Goal: Transaction & Acquisition: Purchase product/service

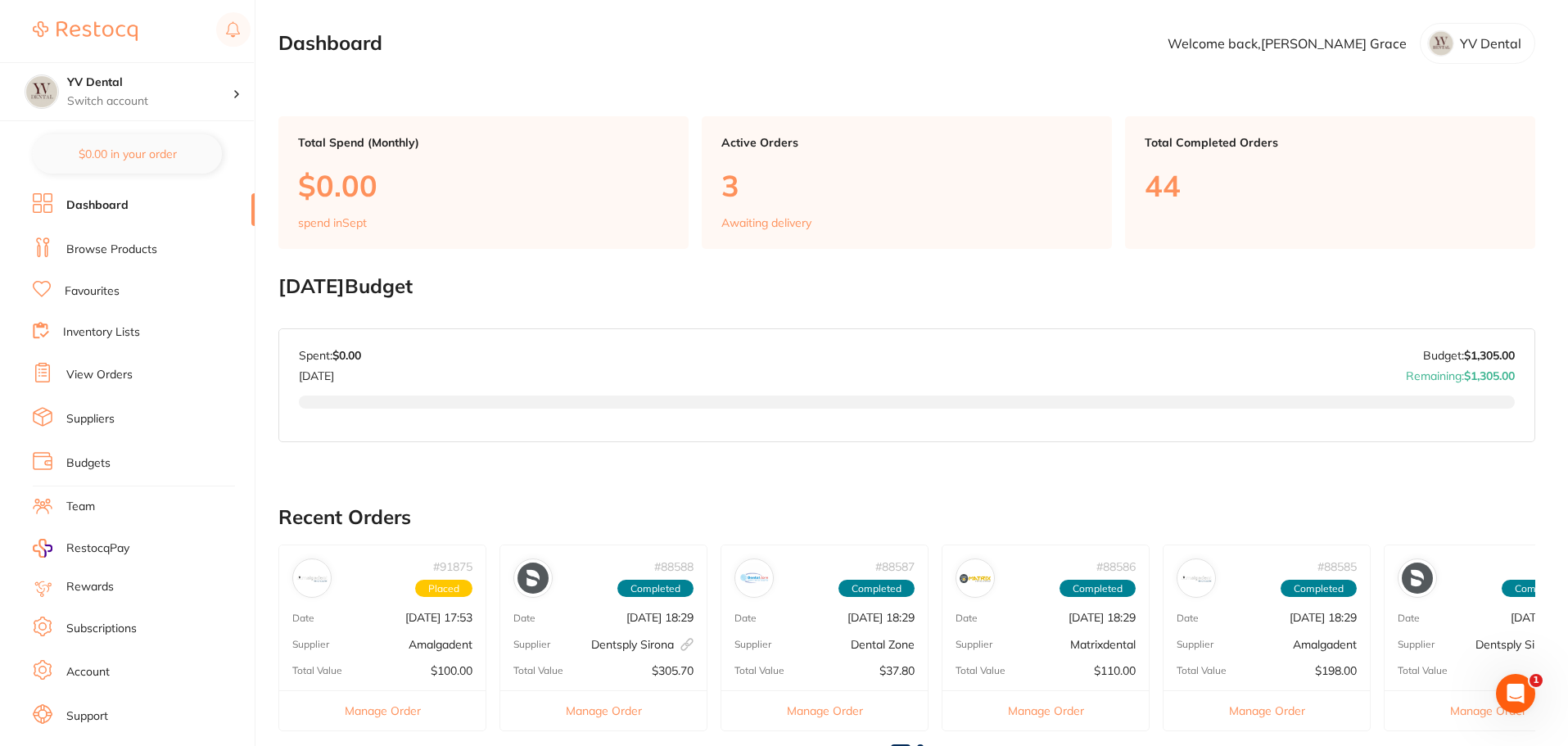
click at [92, 249] on link "Browse Products" at bounding box center [111, 249] width 91 height 17
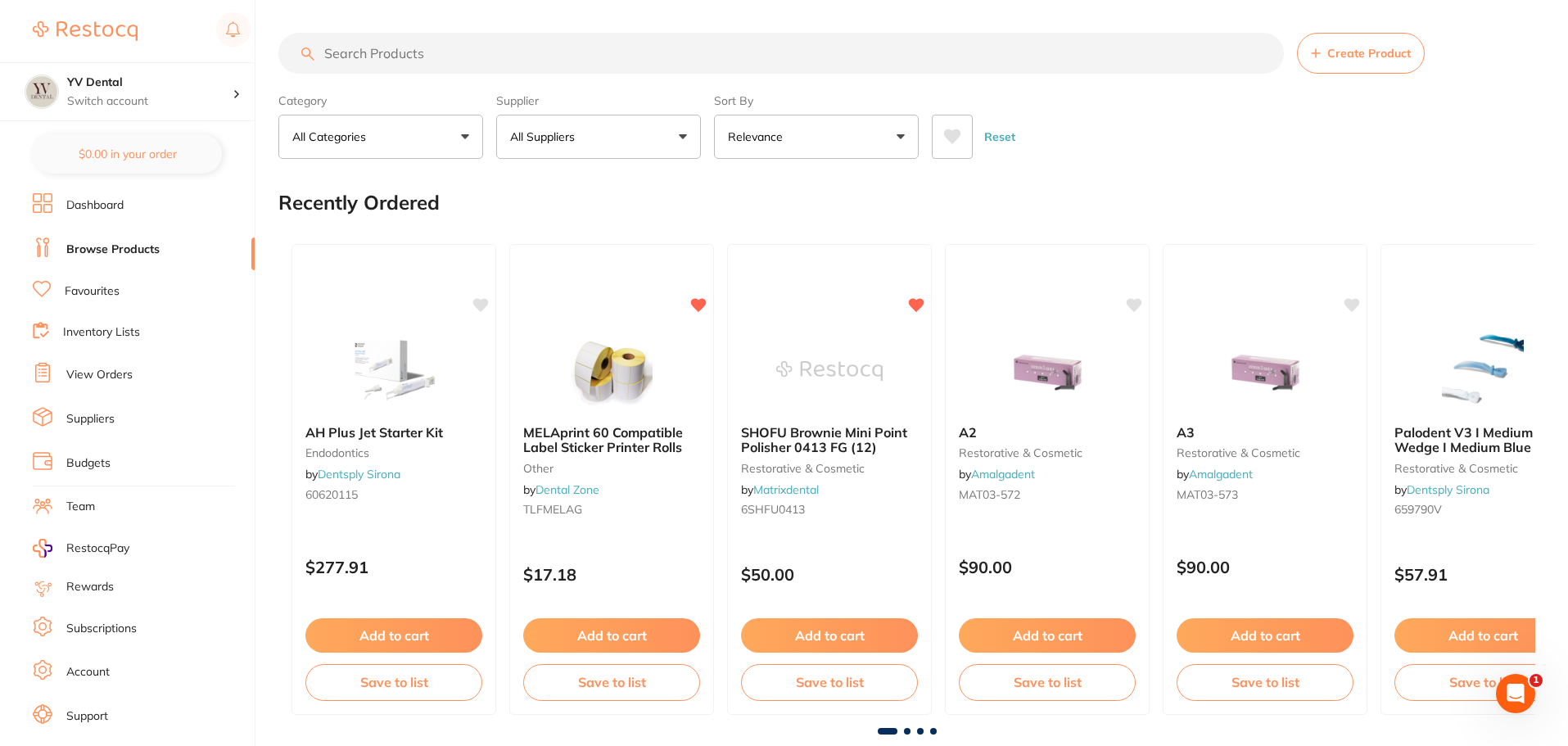
click at [486, 41] on input "search" at bounding box center [780, 53] width 1005 height 41
type input "purple piksters"
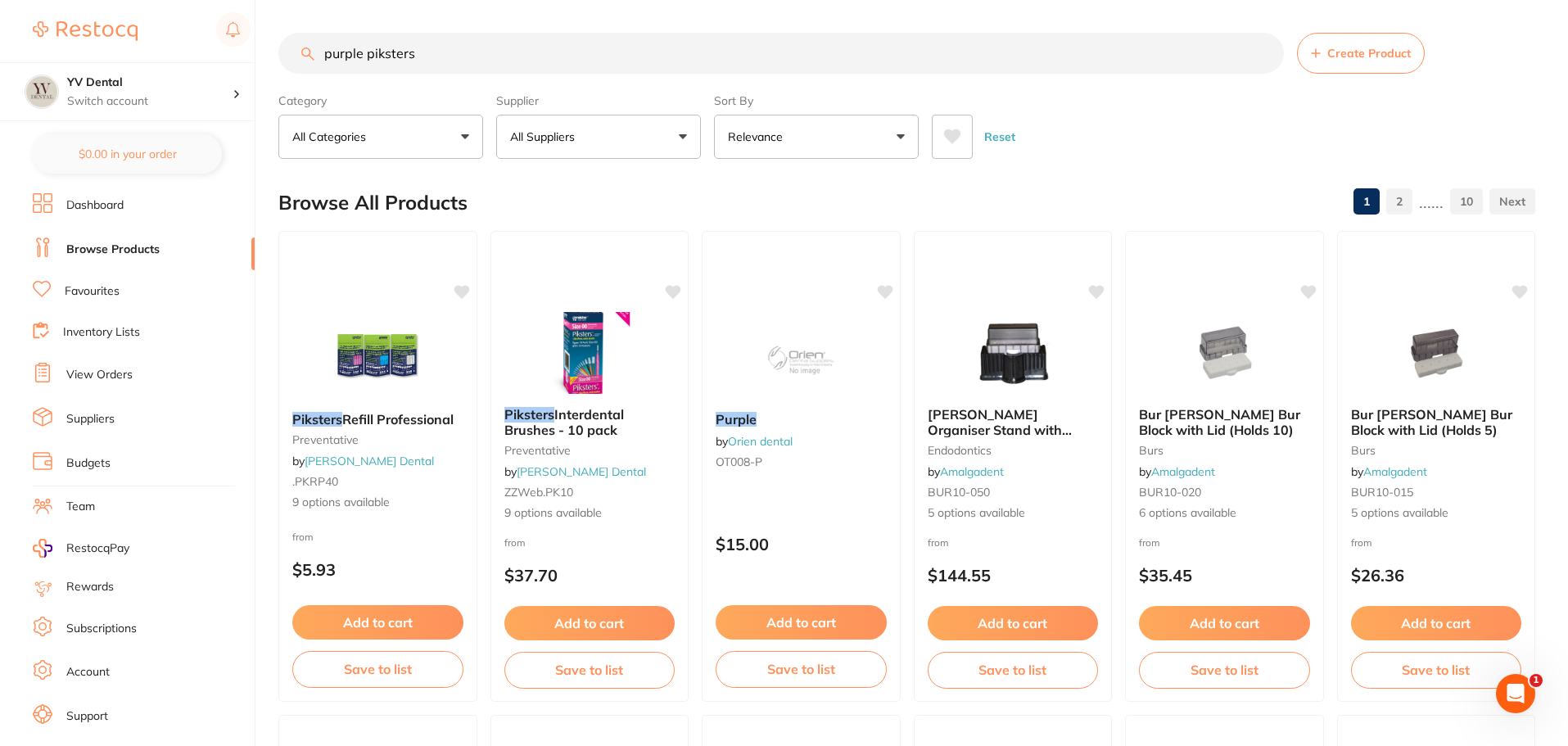
drag, startPoint x: 374, startPoint y: 361, endPoint x: 388, endPoint y: 392, distance: 34.0
click at [374, 361] on img at bounding box center [377, 358] width 107 height 82
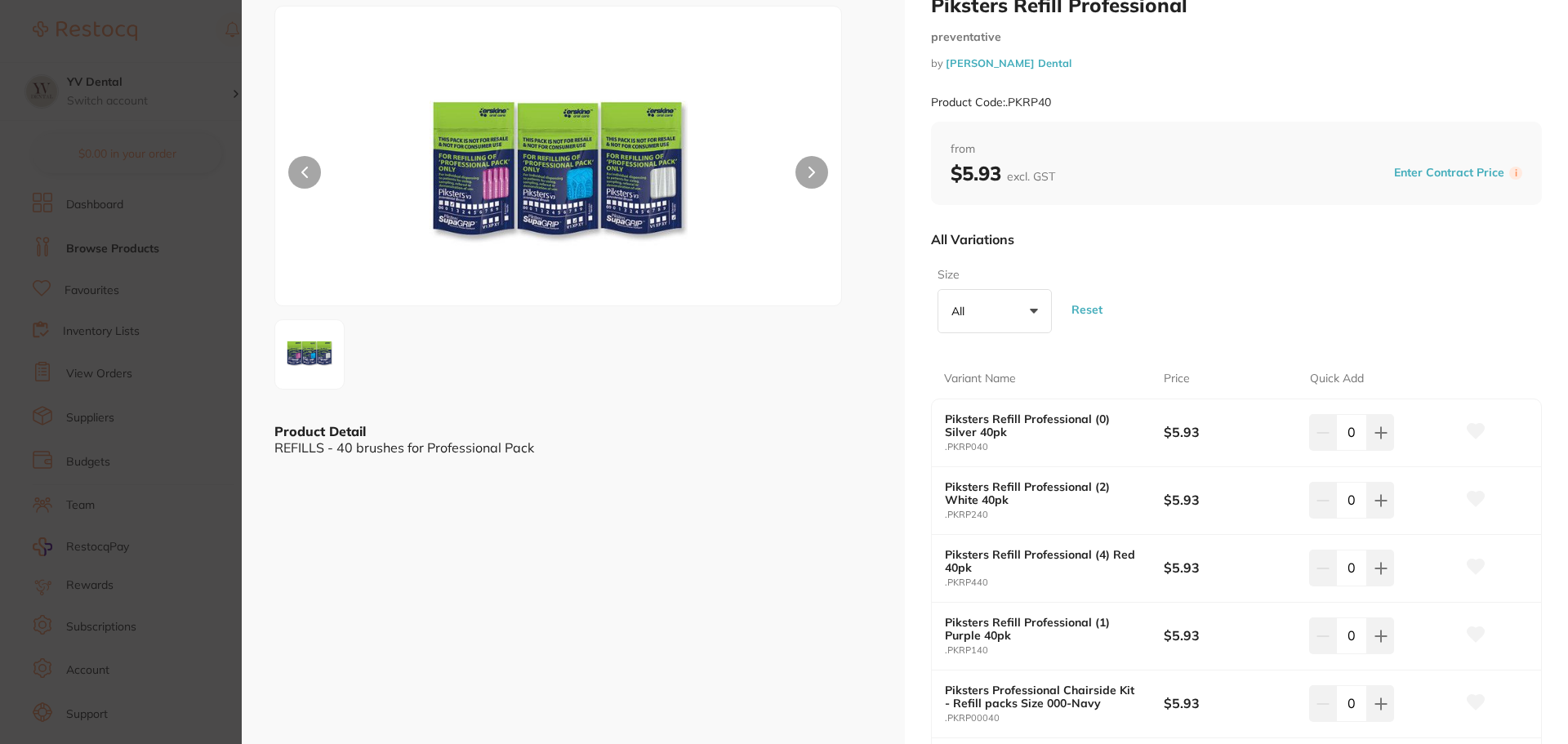
scroll to position [82, 0]
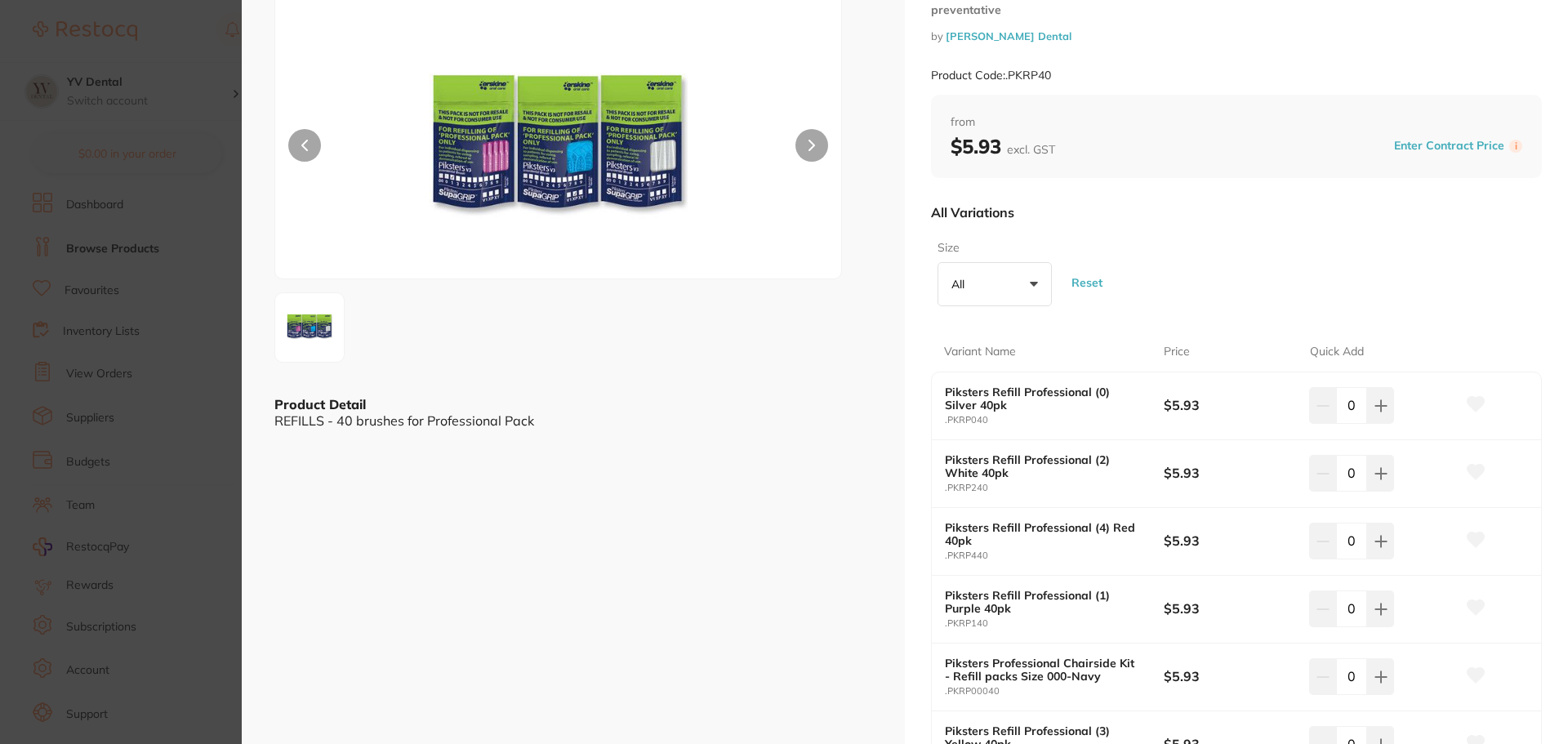
click at [1377, 613] on icon at bounding box center [1381, 609] width 13 height 13
click at [1376, 612] on icon at bounding box center [1381, 609] width 13 height 13
click at [1329, 612] on button at bounding box center [1323, 608] width 27 height 36
type input "1"
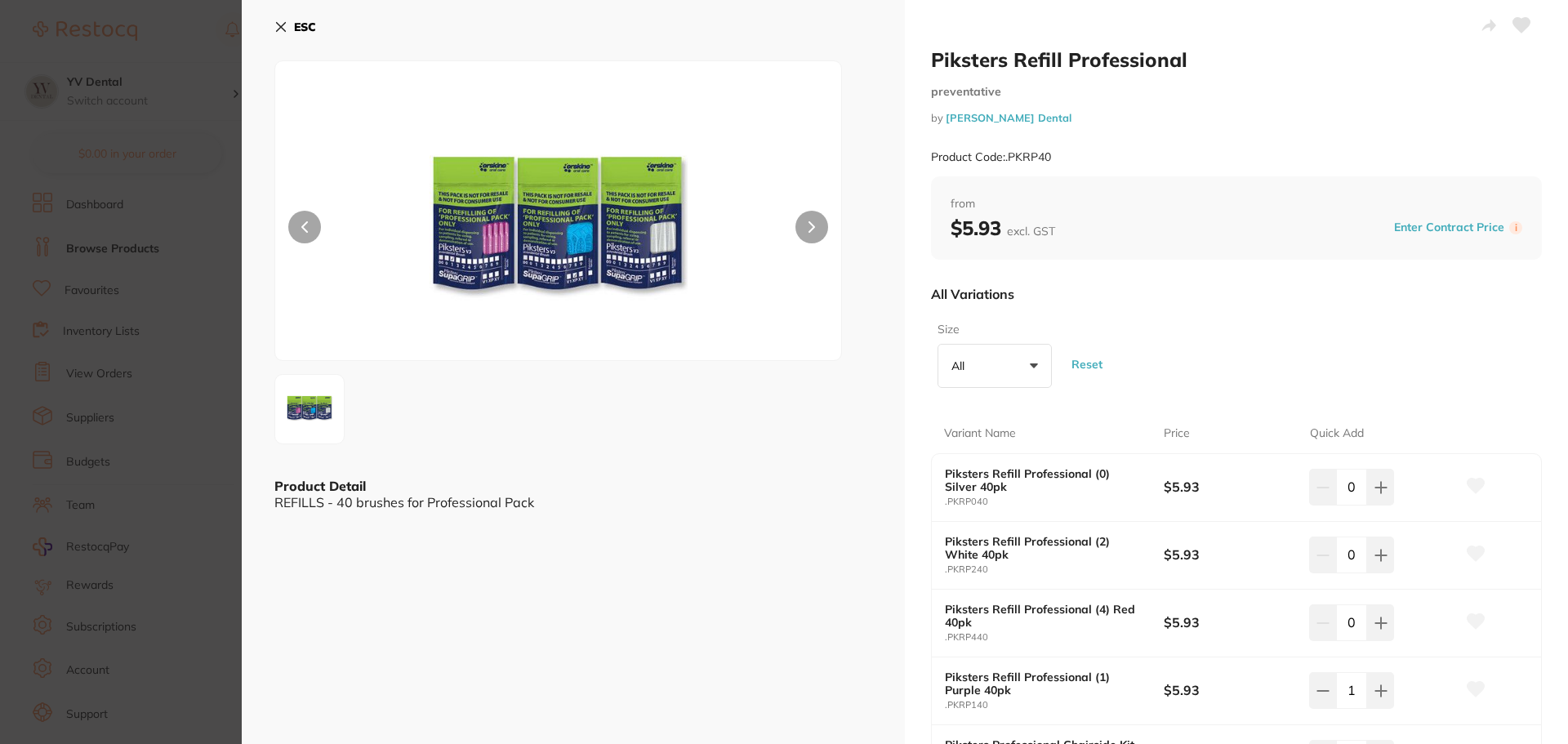
click at [1520, 33] on icon at bounding box center [1521, 25] width 18 height 17
click at [284, 26] on icon at bounding box center [280, 26] width 13 height 13
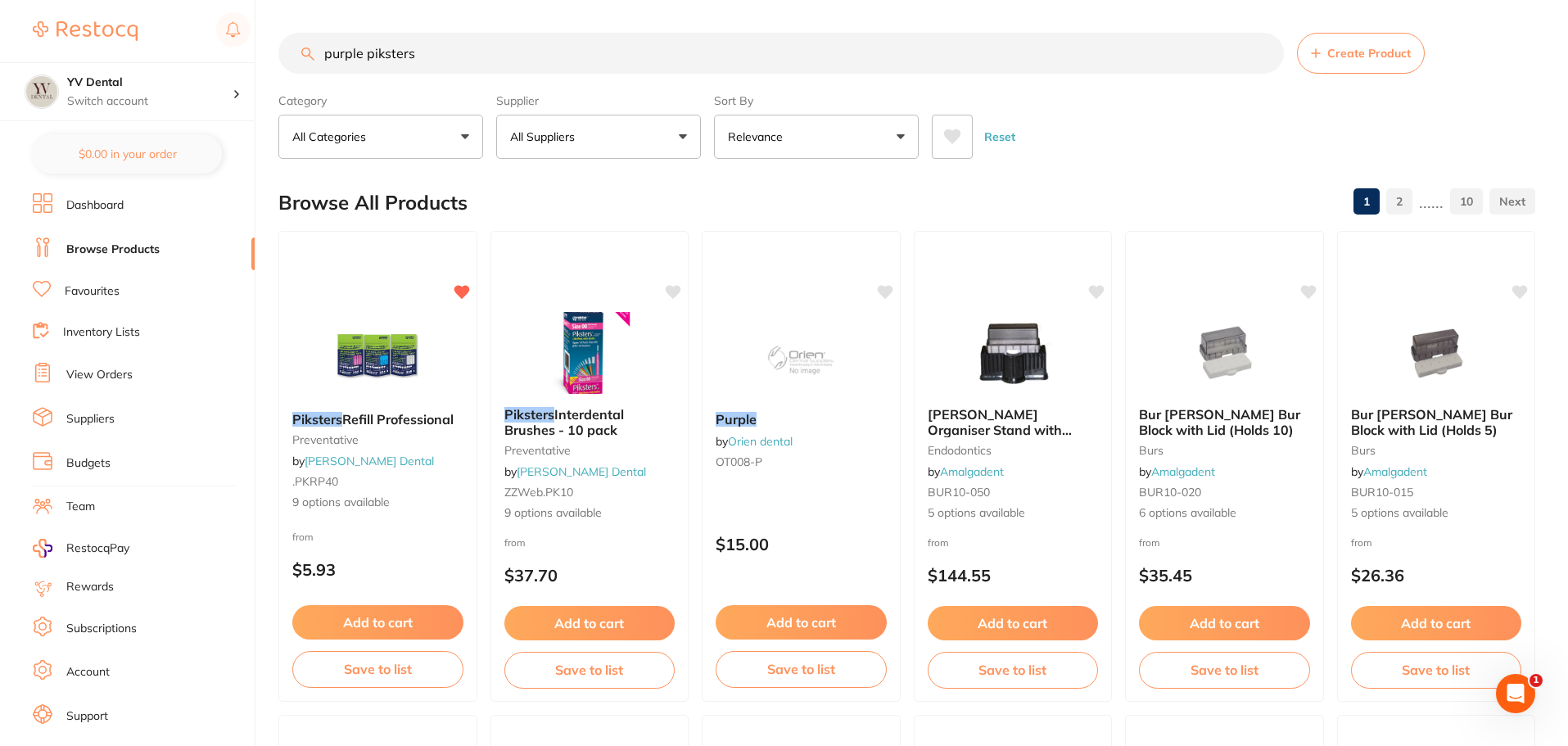
click at [424, 54] on input "purple piksters" at bounding box center [780, 53] width 1005 height 41
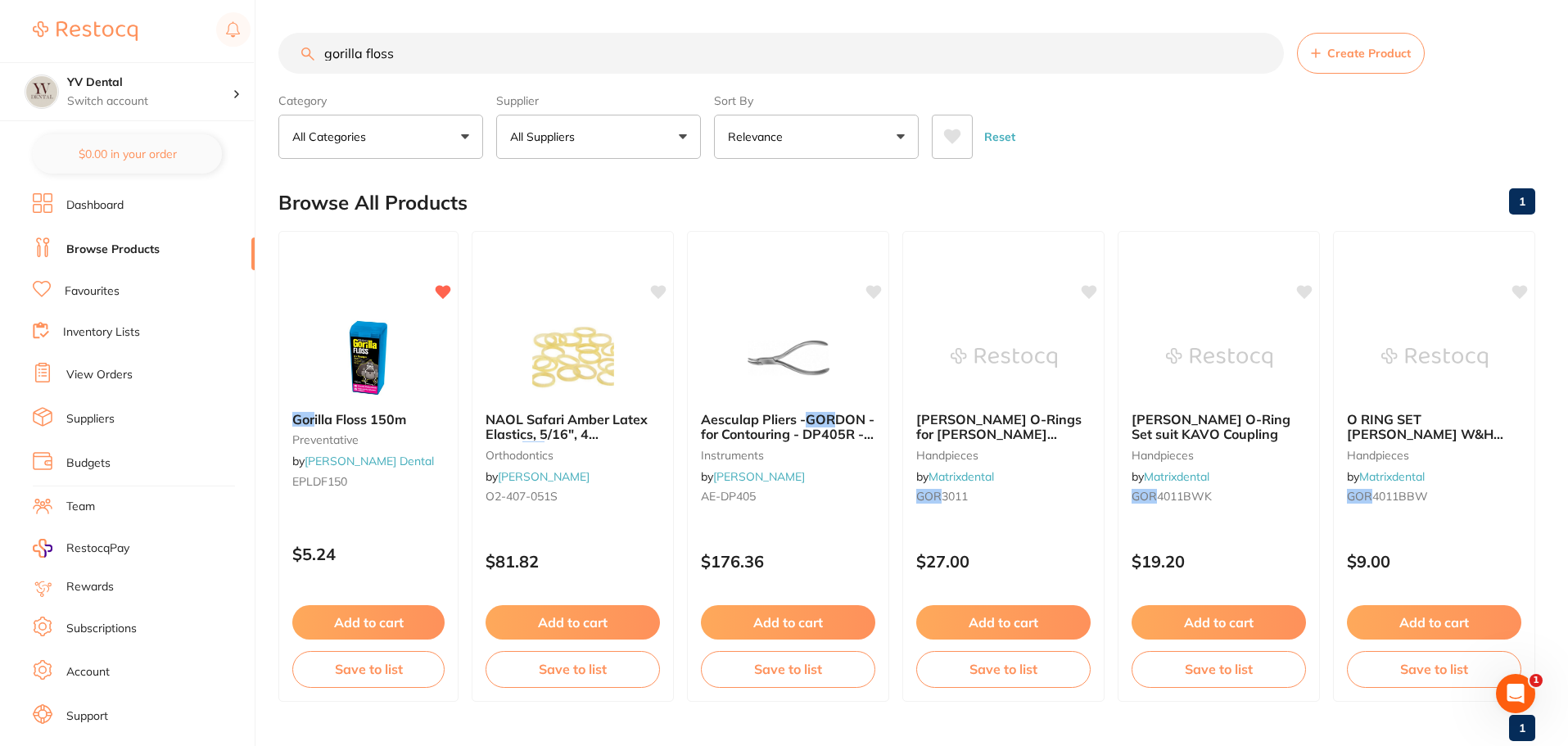
type input "gorilla floss"
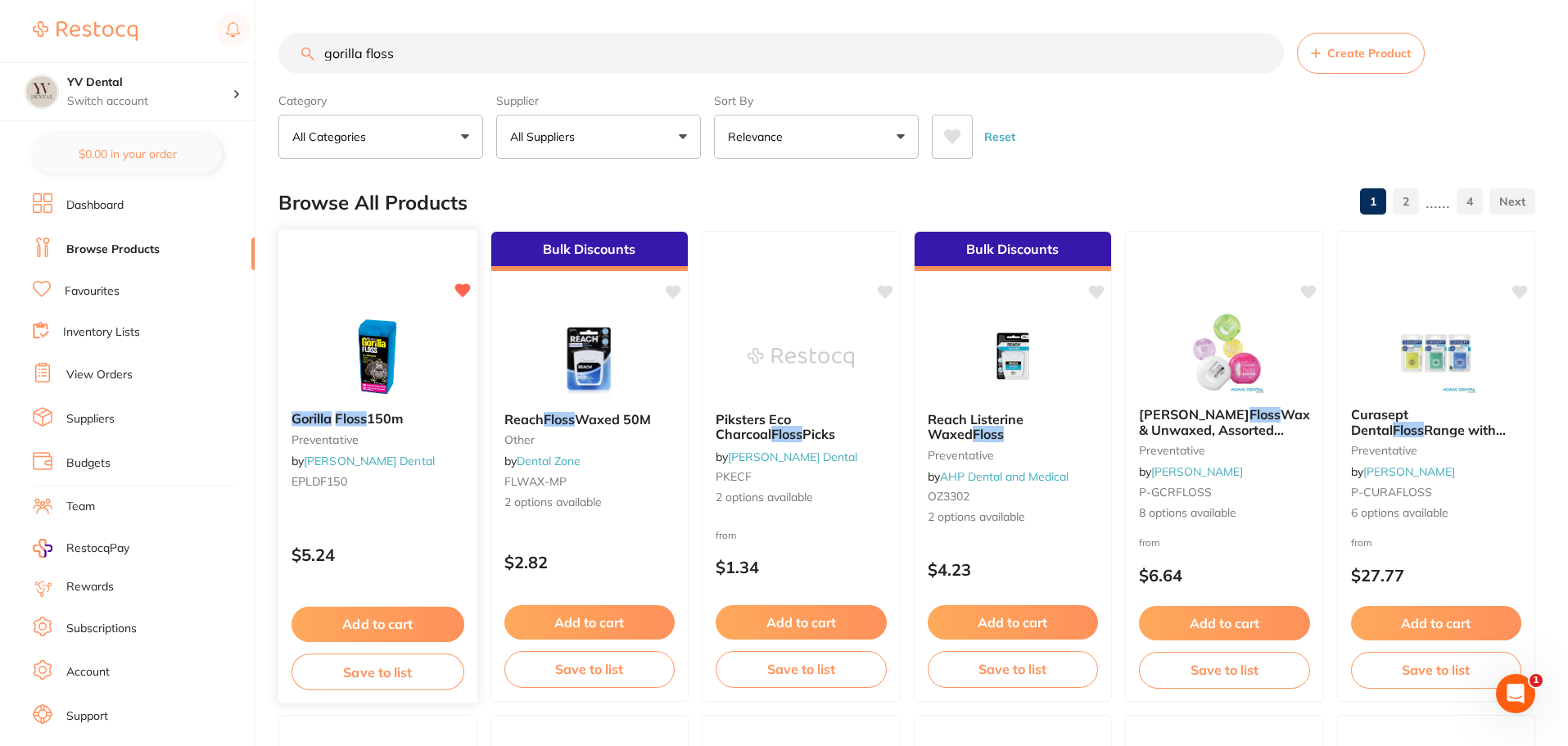
click at [373, 630] on button "Add to cart" at bounding box center [378, 624] width 173 height 35
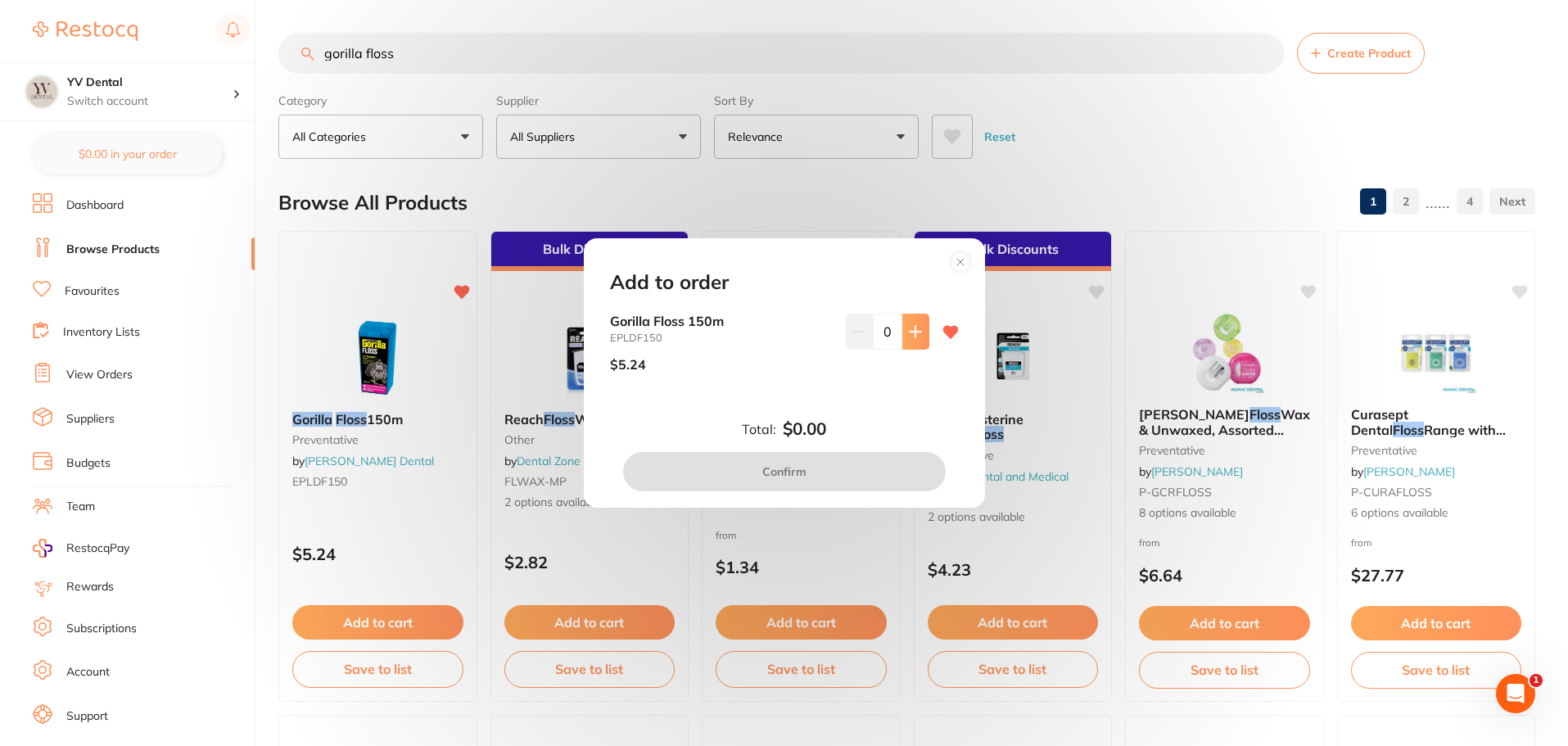
click at [909, 337] on icon at bounding box center [915, 331] width 13 height 13
type input "1"
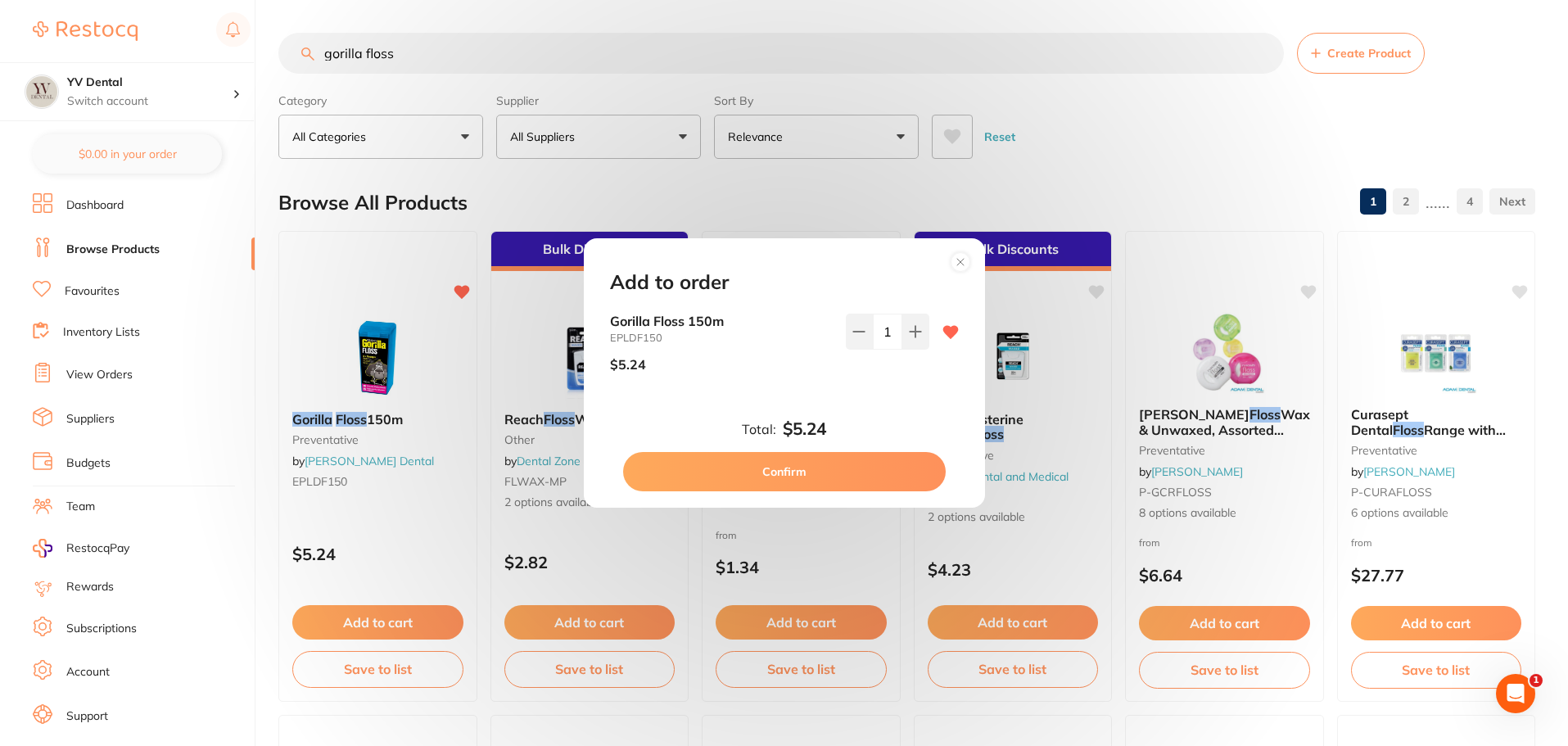
click at [840, 476] on button "Confirm" at bounding box center [784, 471] width 322 height 40
checkbox input "false"
